Goal: Navigation & Orientation: Understand site structure

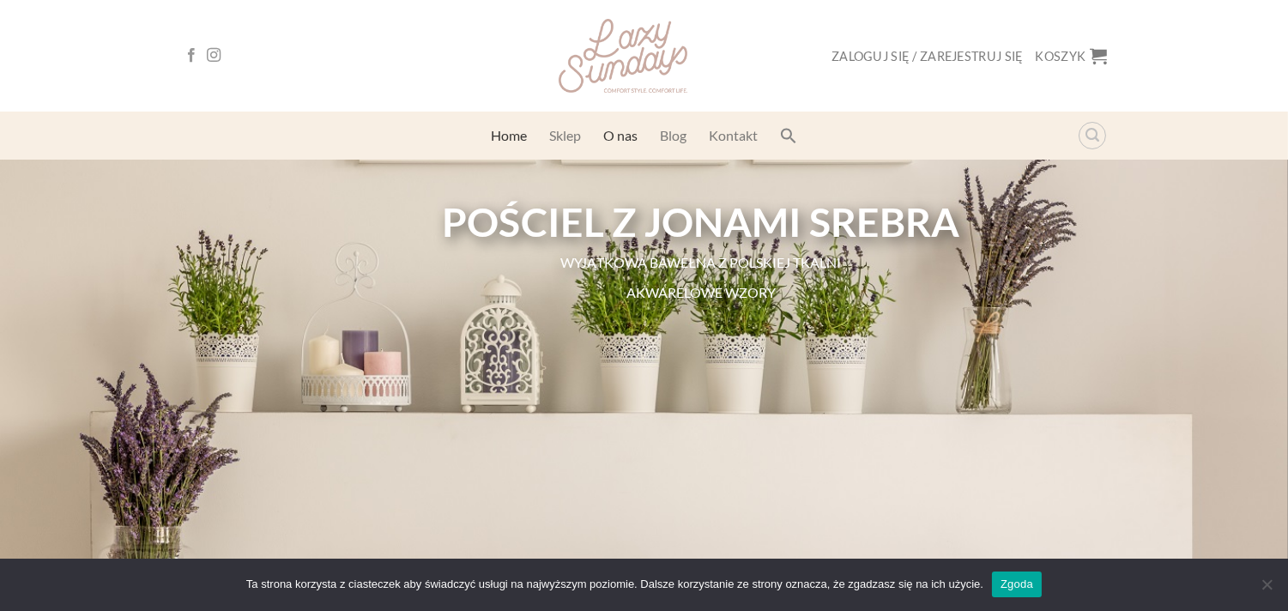
click at [622, 146] on link "O nas" at bounding box center [620, 135] width 34 height 31
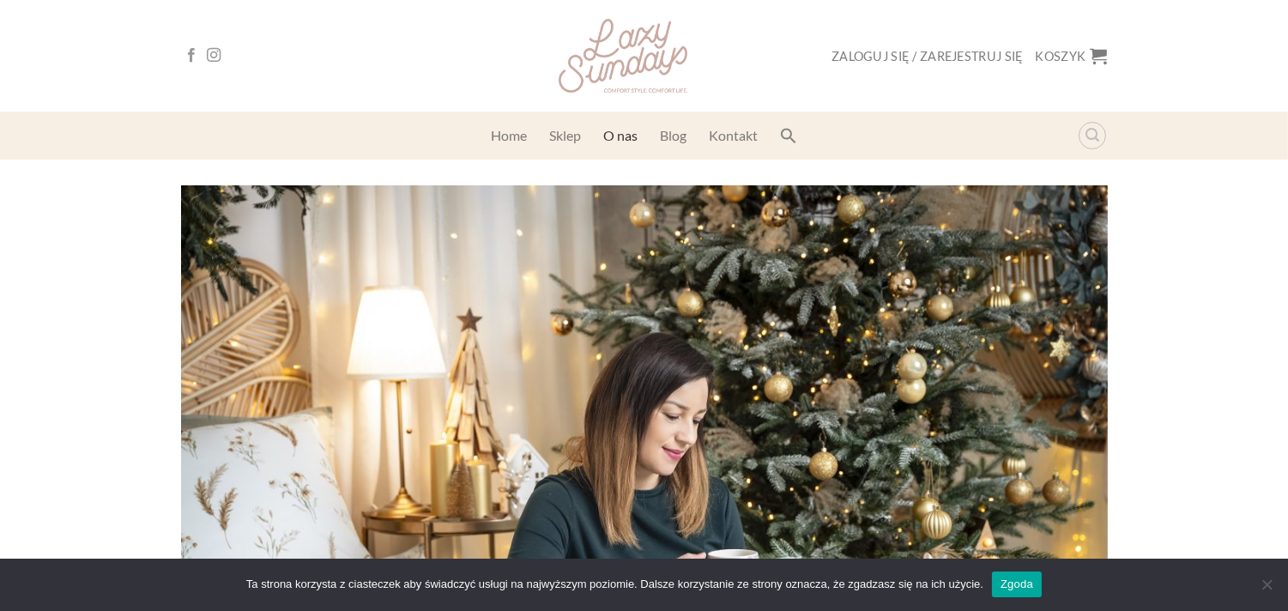
click at [1028, 585] on link "Zgoda" at bounding box center [1017, 585] width 50 height 26
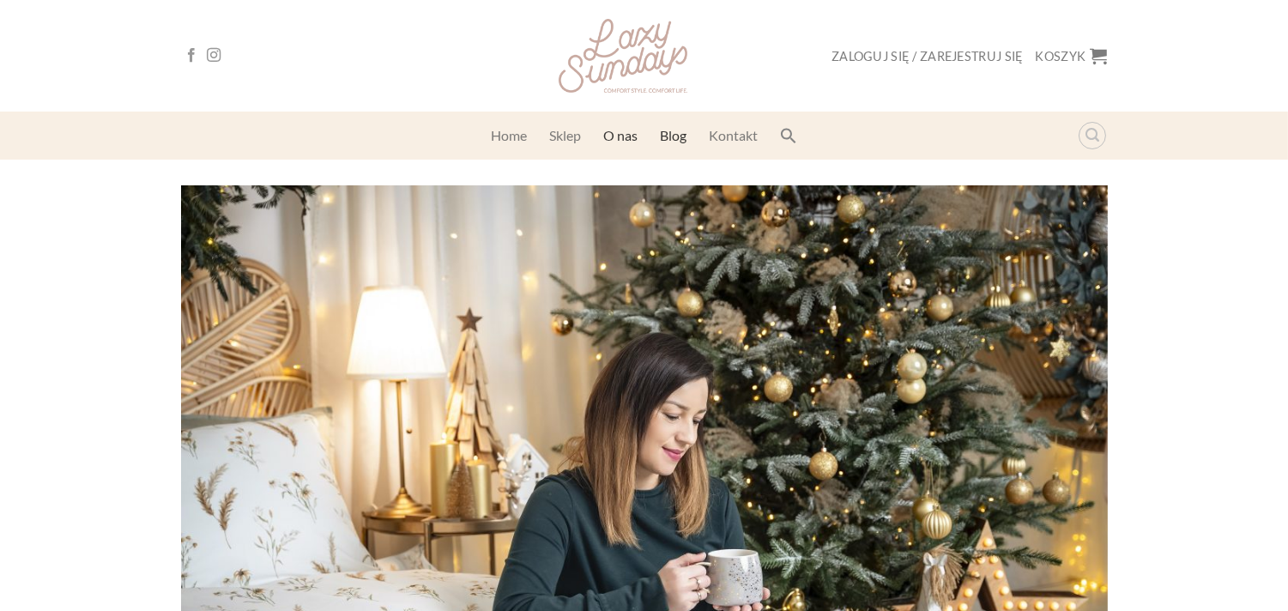
click at [678, 134] on link "Blog" at bounding box center [673, 135] width 27 height 31
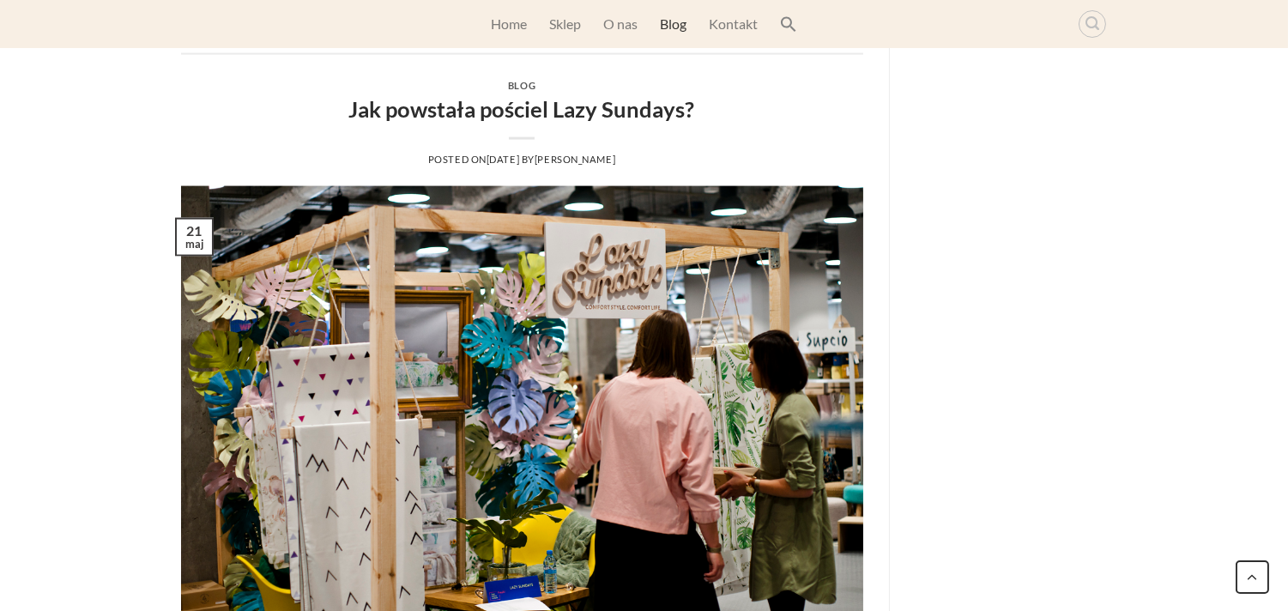
scroll to position [4718, 0]
